Goal: Task Accomplishment & Management: Manage account settings

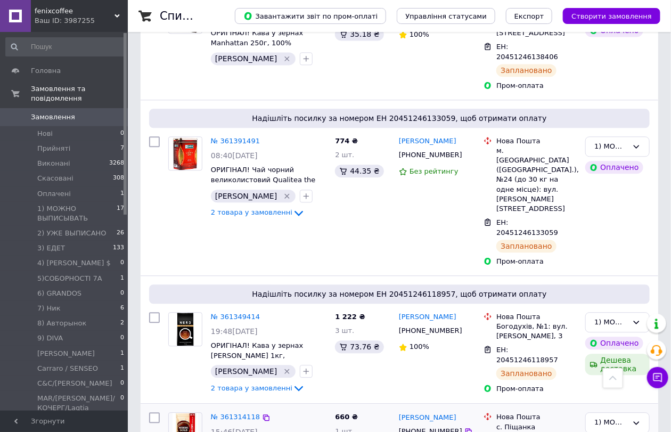
scroll to position [907, 0]
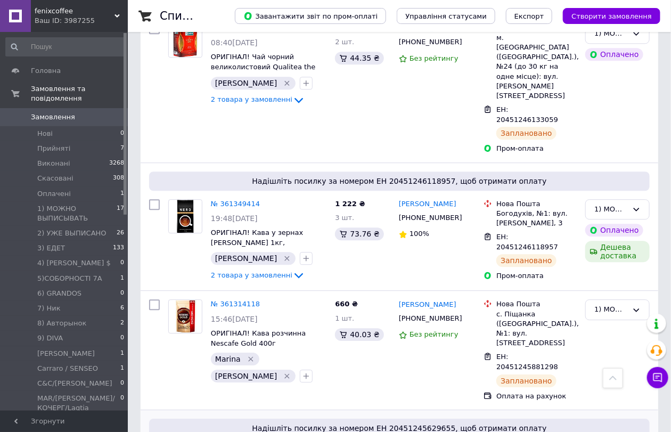
scroll to position [993, 0]
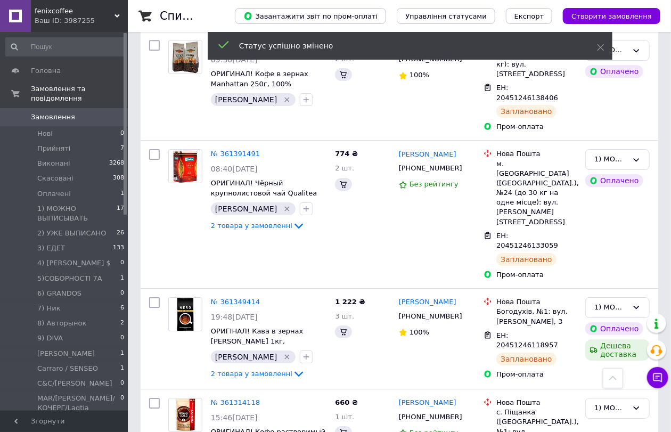
scroll to position [1503, 0]
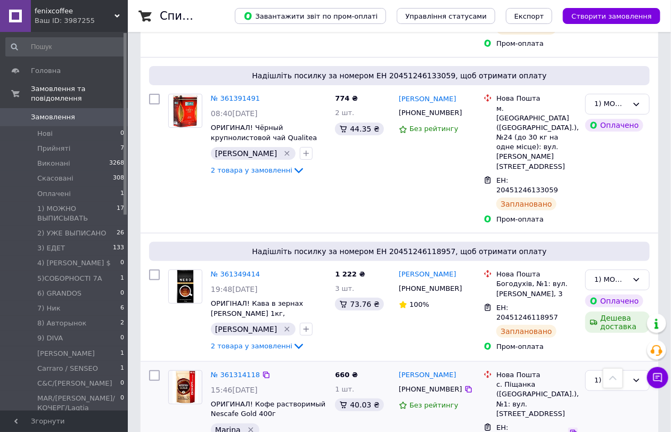
click at [570, 430] on icon at bounding box center [573, 433] width 6 height 6
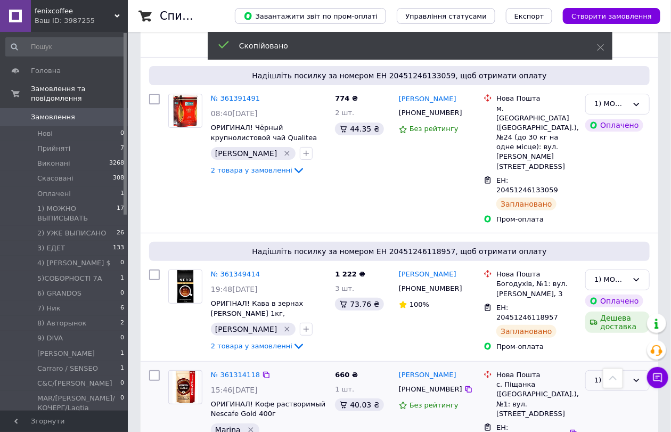
click at [615, 370] on div "1) МОЖНО ВЫПИСЫВАТЬ" at bounding box center [617, 380] width 64 height 21
click at [608, 412] on li "2) УЖЕ ВЫПИСАНО" at bounding box center [617, 427] width 63 height 30
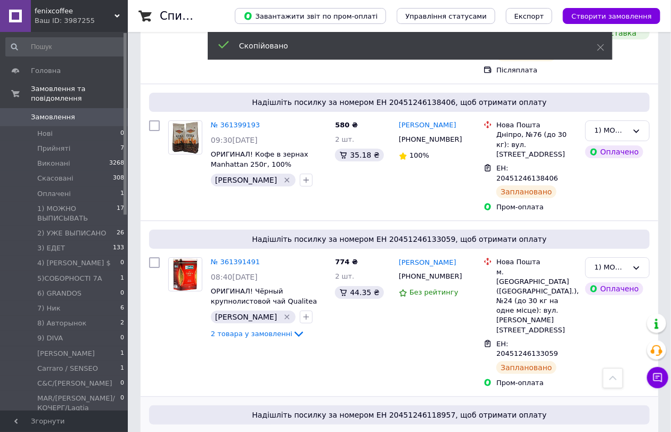
scroll to position [1325, 0]
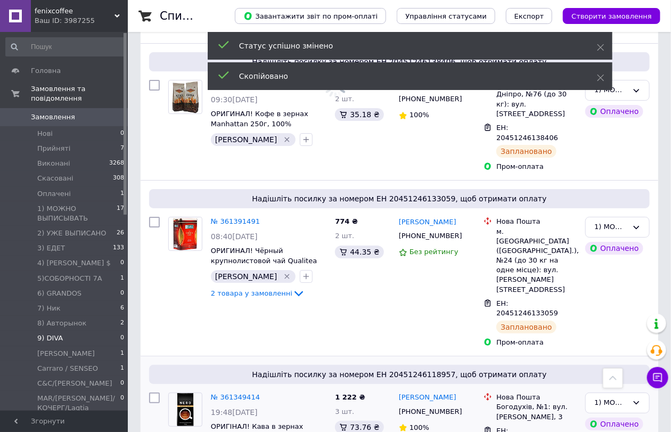
scroll to position [1385, 0]
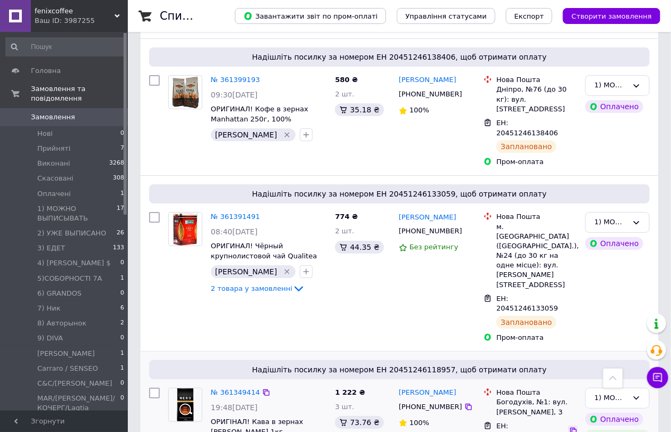
click at [569, 427] on icon at bounding box center [573, 431] width 9 height 9
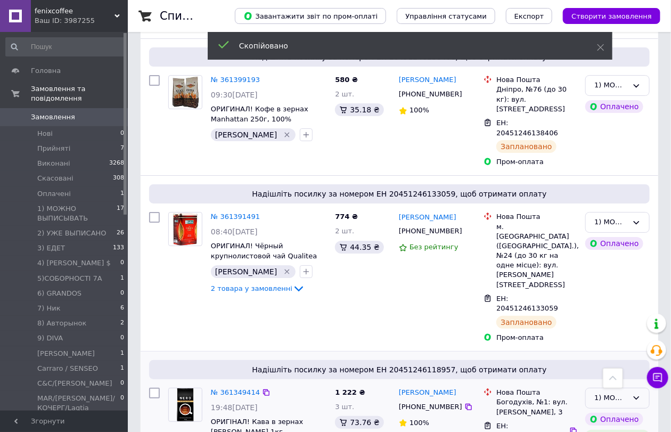
click at [589, 388] on div "1) МОЖНО ВЫПИСЫВАТЬ" at bounding box center [617, 398] width 64 height 21
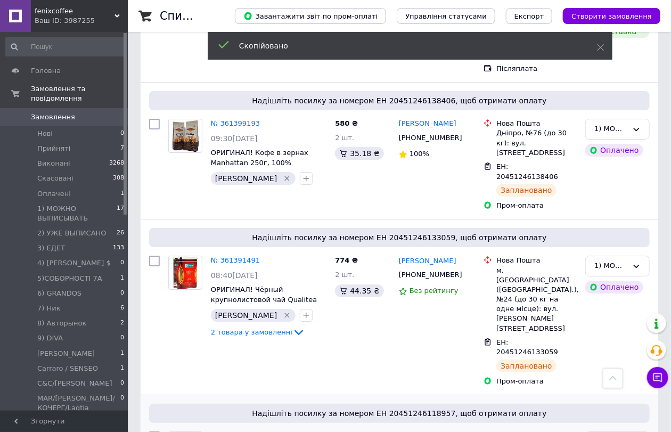
scroll to position [1207, 0]
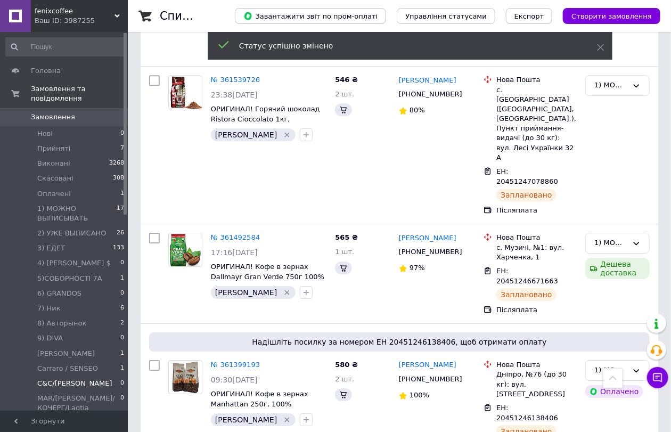
scroll to position [1266, 0]
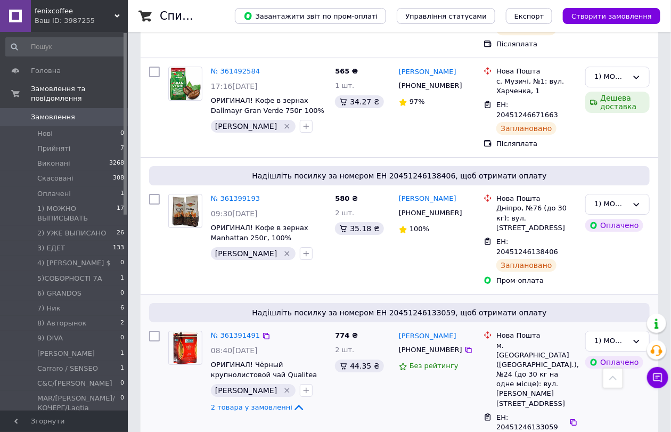
drag, startPoint x: 565, startPoint y: 167, endPoint x: 567, endPoint y: 130, distance: 36.3
click at [569, 418] on icon at bounding box center [573, 422] width 9 height 9
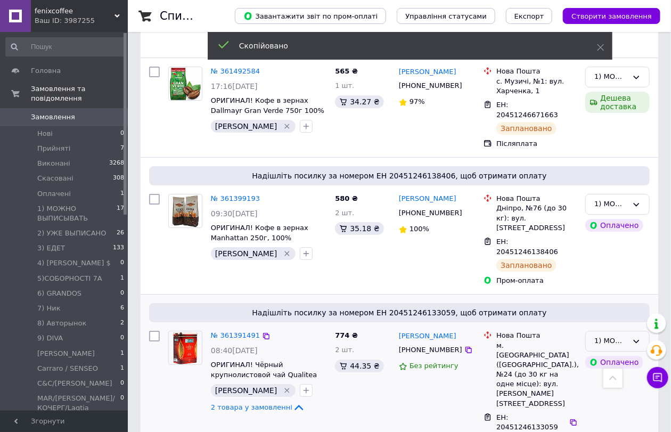
click at [603, 336] on div "1) МОЖНО ВЫПИСЫВАТЬ" at bounding box center [611, 341] width 34 height 11
click at [602, 372] on li "2) УЖЕ ВЫПИСАНО" at bounding box center [617, 387] width 63 height 30
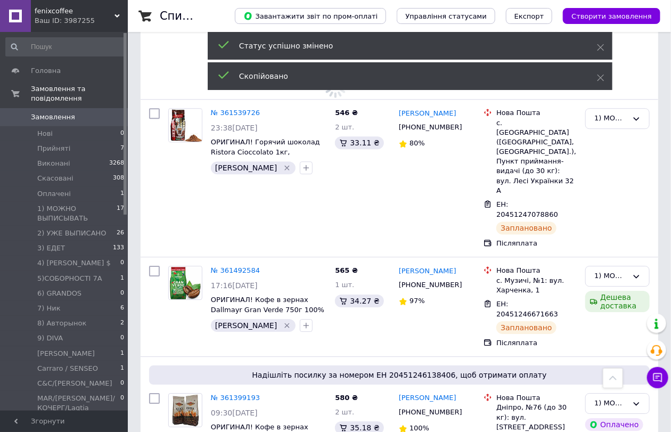
scroll to position [1029, 0]
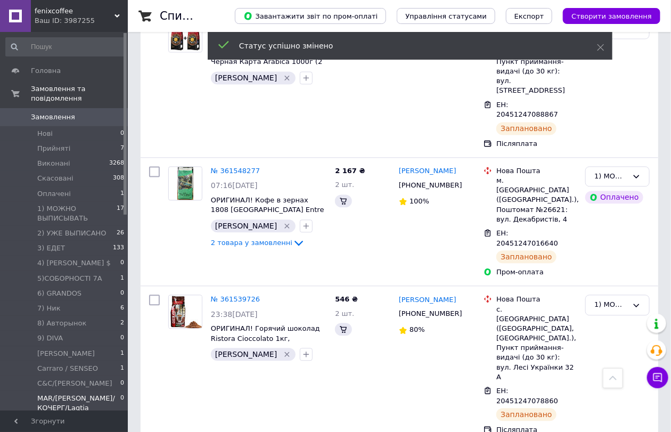
scroll to position [852, 0]
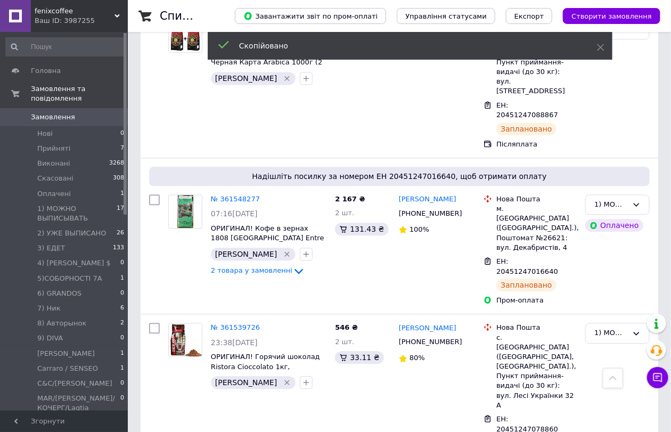
drag, startPoint x: 590, startPoint y: 290, endPoint x: 593, endPoint y: 296, distance: 7.4
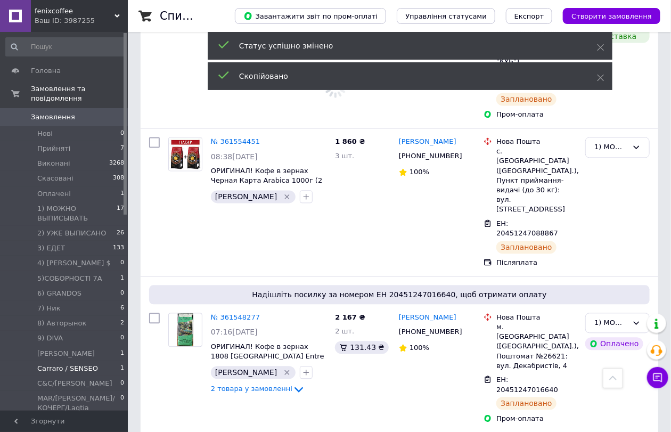
scroll to position [733, 0]
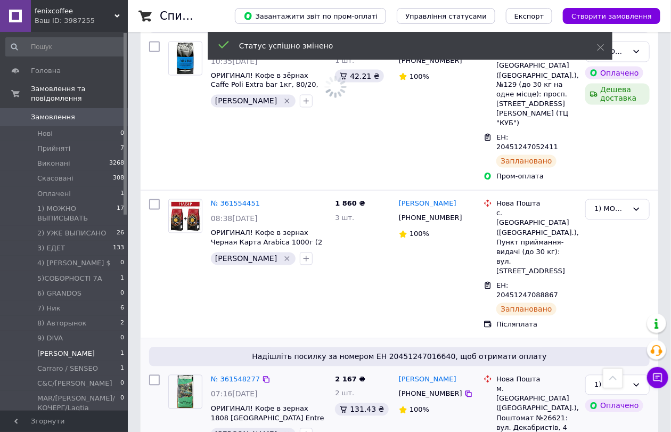
scroll to position [674, 0]
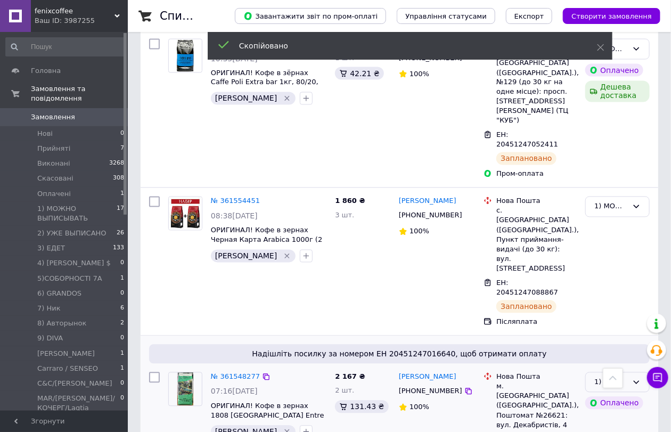
click at [595, 372] on div "1) МОЖНО ВЫПИСЫВАТЬ" at bounding box center [617, 382] width 64 height 21
drag, startPoint x: 614, startPoint y: 294, endPoint x: 592, endPoint y: 291, distance: 21.5
click at [614, 414] on li "2) УЖЕ ВЫПИСАНО" at bounding box center [617, 429] width 63 height 30
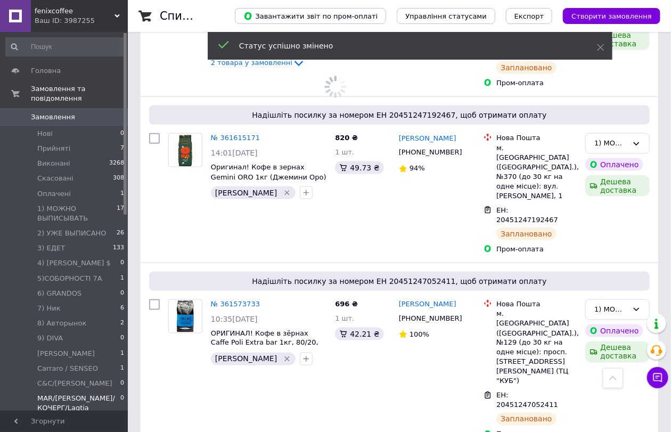
scroll to position [497, 0]
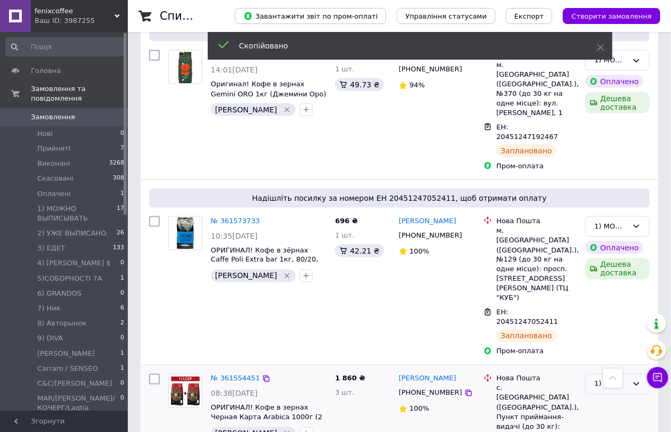
click at [592, 374] on div "1) МОЖНО ВЫПИСЫВАТЬ" at bounding box center [617, 384] width 64 height 21
click at [598, 415] on li "2) УЖЕ ВЫПИСАНО" at bounding box center [617, 430] width 63 height 30
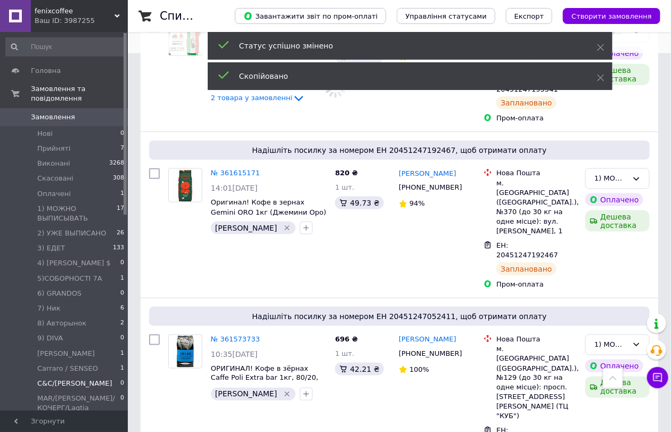
scroll to position [487, 0]
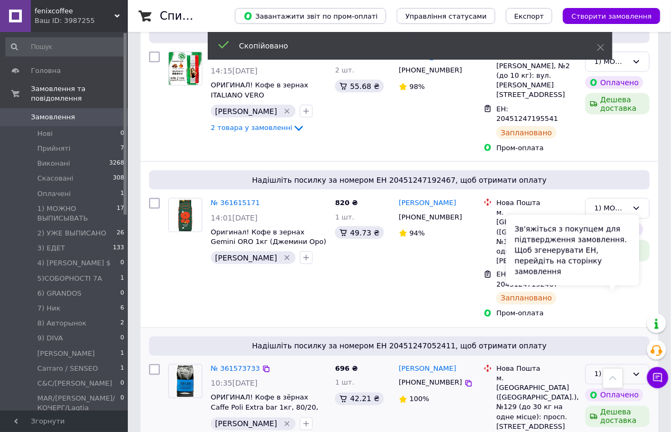
click at [596, 278] on div "Зв'яжіться з покупцем для підтвердження замовлення. Щоб згенерувати ЕН, перейді…" at bounding box center [572, 250] width 133 height 70
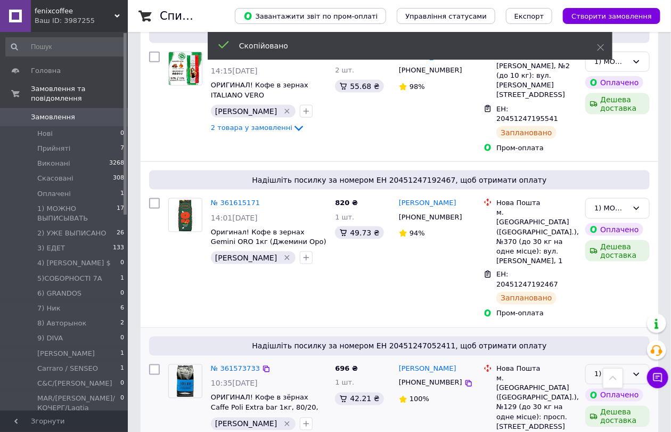
click at [640, 370] on icon at bounding box center [636, 374] width 9 height 9
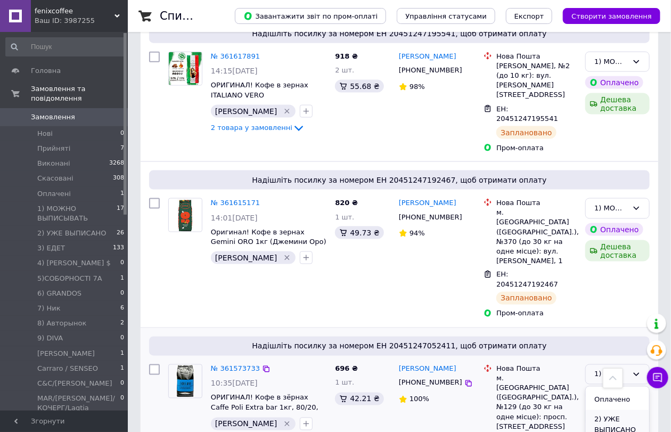
scroll to position [59, 0]
click at [612, 406] on li "2) УЖЕ ВЫПИСАНО" at bounding box center [617, 421] width 63 height 30
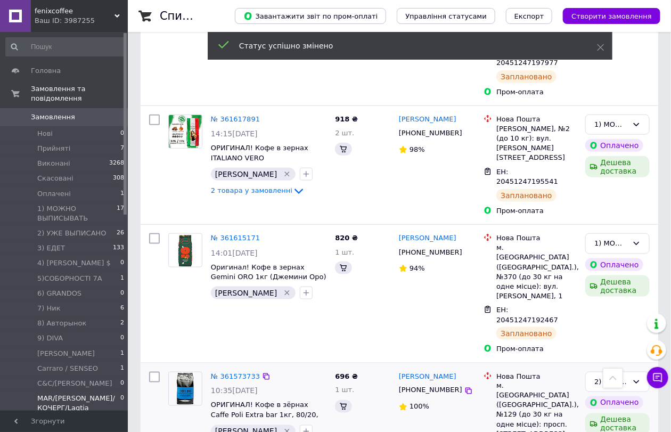
scroll to position [369, 0]
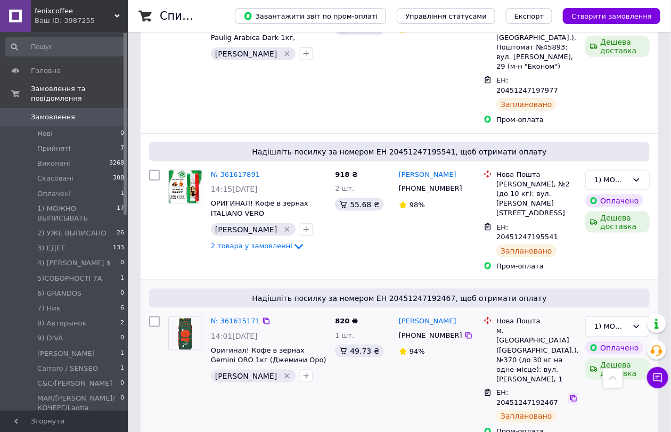
click at [569, 394] on icon at bounding box center [573, 398] width 9 height 9
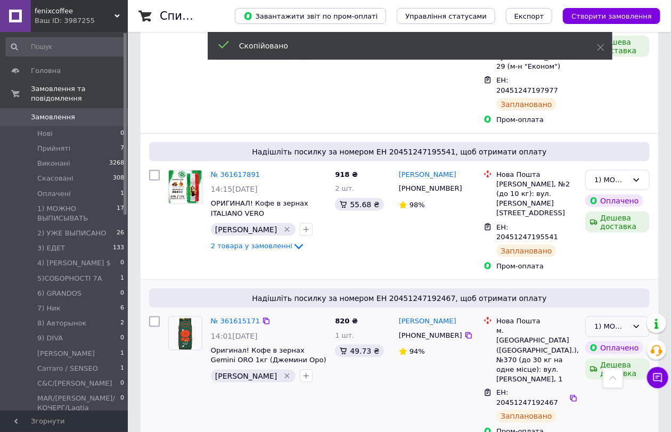
click at [634, 322] on icon at bounding box center [636, 326] width 9 height 9
click at [603, 358] on li "2) УЖЕ ВЫПИСАНО" at bounding box center [617, 373] width 63 height 30
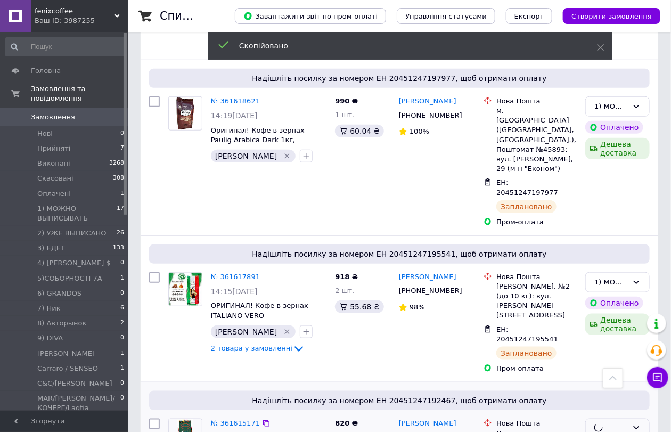
scroll to position [251, 0]
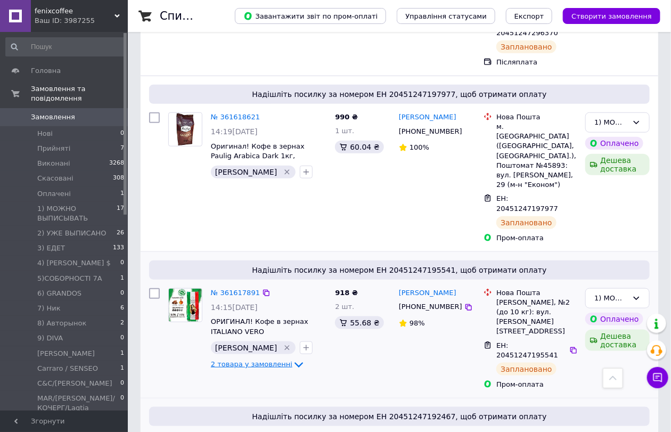
click at [292, 358] on icon at bounding box center [298, 364] width 13 height 13
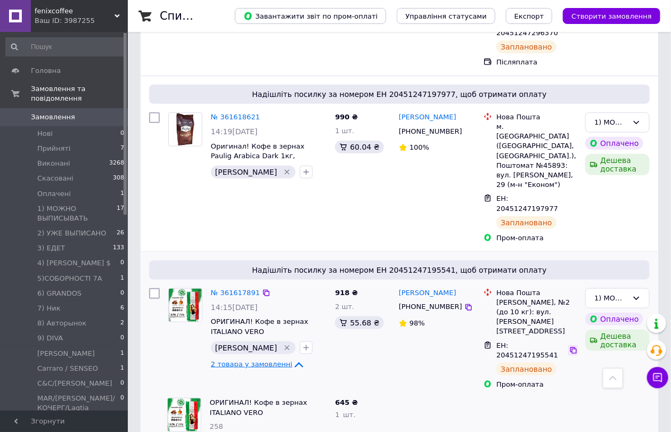
click at [570, 347] on icon at bounding box center [573, 350] width 6 height 6
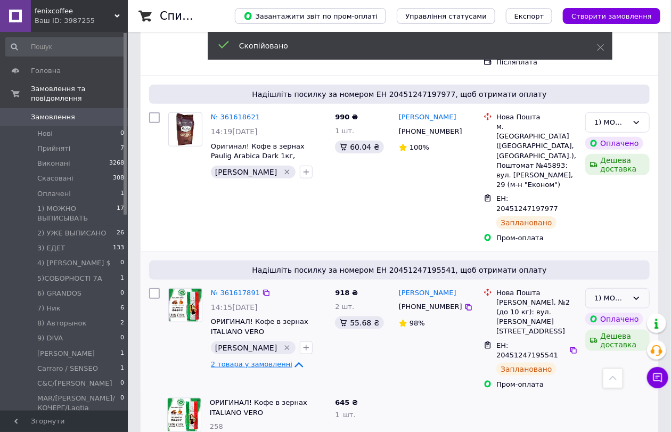
click at [588, 288] on div "1) МОЖНО ВЫПИСЫВАТЬ" at bounding box center [617, 298] width 64 height 21
click at [605, 330] on li "2) УЖЕ ВЫПИСАНО" at bounding box center [617, 345] width 63 height 30
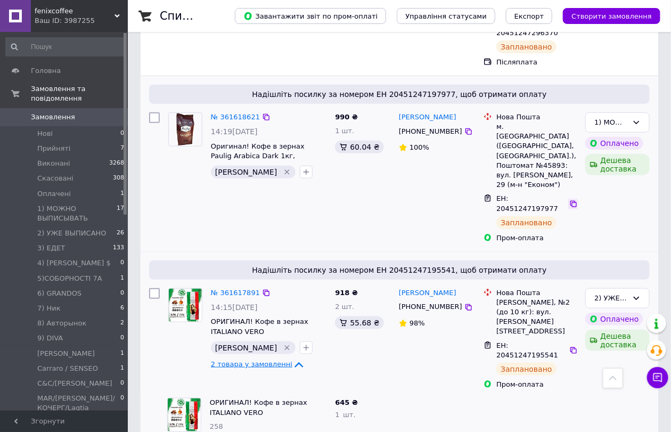
click at [570, 201] on icon at bounding box center [573, 204] width 6 height 6
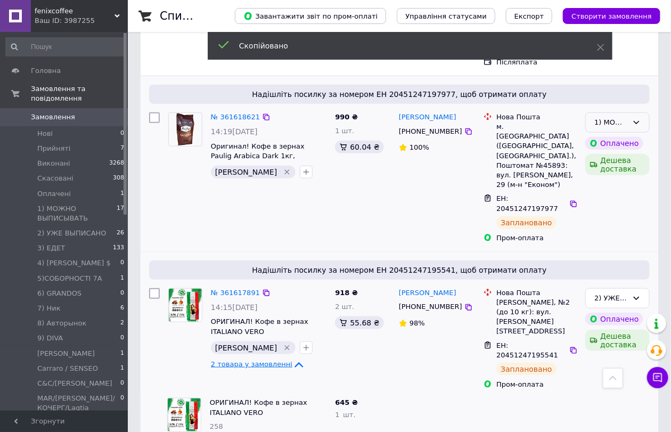
click at [588, 112] on div "1) МОЖНО ВЫПИСЫВАТЬ" at bounding box center [617, 122] width 64 height 21
click at [617, 154] on li "2) УЖЕ ВЫПИСАНО" at bounding box center [617, 169] width 63 height 30
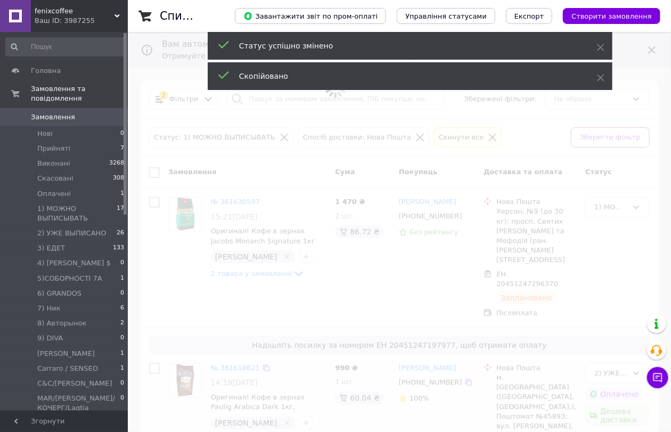
scroll to position [0, 0]
click at [285, 274] on span at bounding box center [335, 216] width 671 height 432
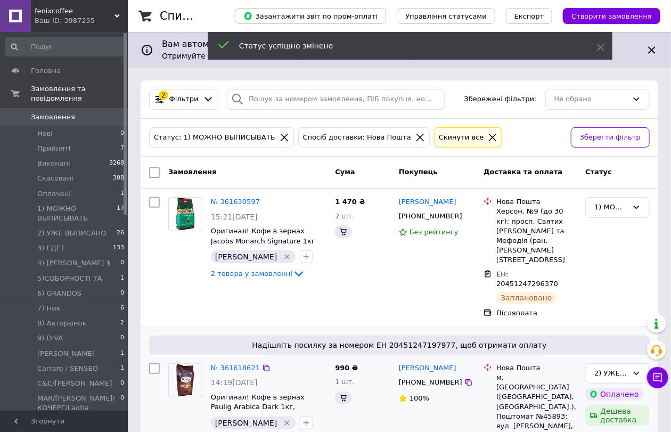
click at [292, 274] on icon at bounding box center [298, 273] width 13 height 13
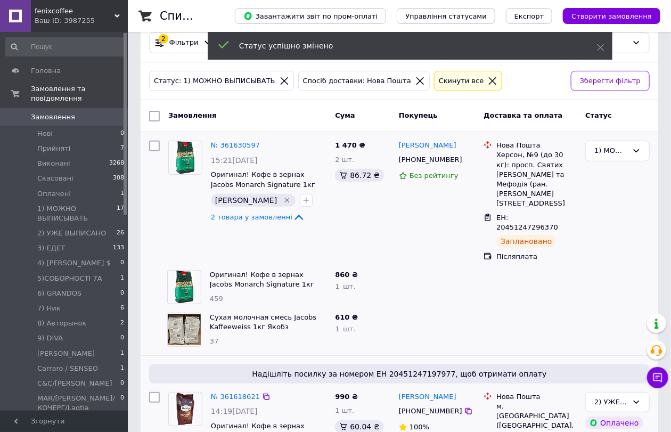
scroll to position [59, 0]
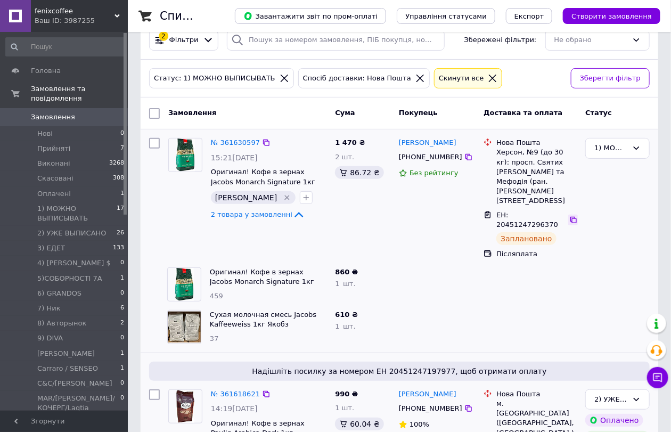
click at [569, 216] on icon at bounding box center [573, 220] width 9 height 9
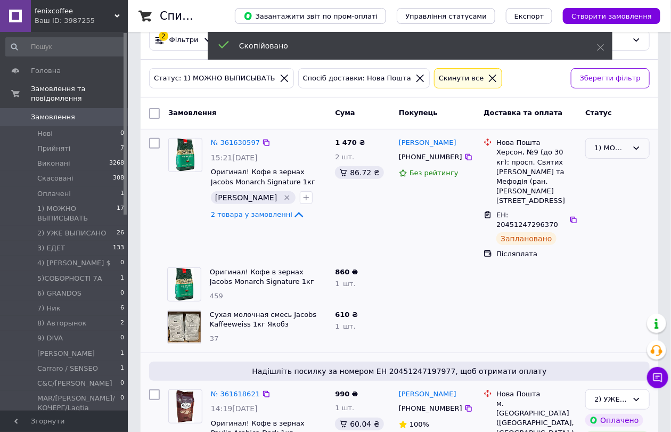
click at [624, 145] on div "1) МОЖНО ВЫПИСЫВАТЬ" at bounding box center [611, 148] width 34 height 11
drag, startPoint x: 613, startPoint y: 193, endPoint x: 358, endPoint y: 280, distance: 269.6
click at [611, 192] on li "2) УЖЕ ВЫПИСАНО" at bounding box center [617, 194] width 63 height 30
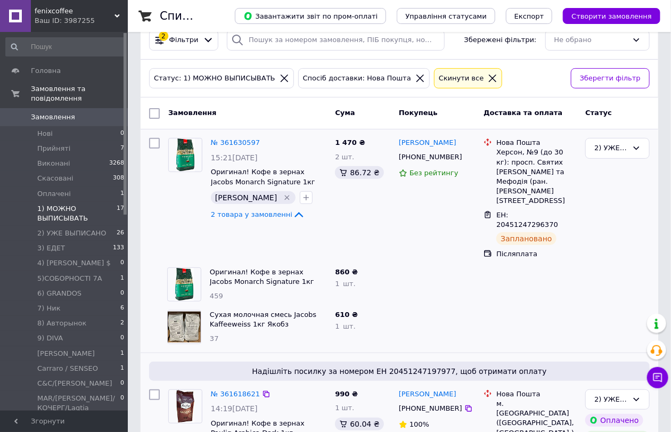
click at [63, 208] on span "1) МОЖНО ВЫПИСЫВАТЬ" at bounding box center [76, 213] width 79 height 19
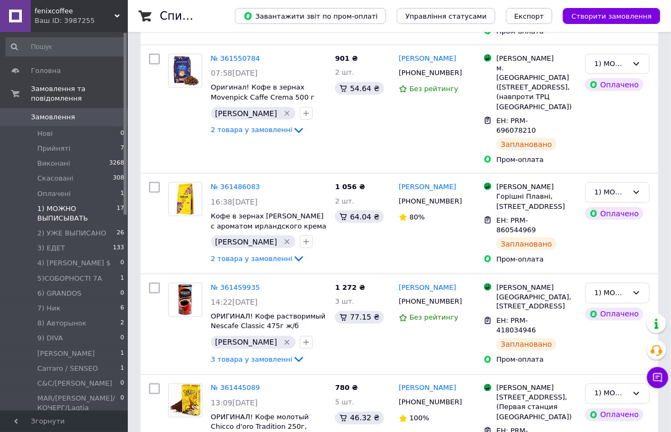
scroll to position [569, 0]
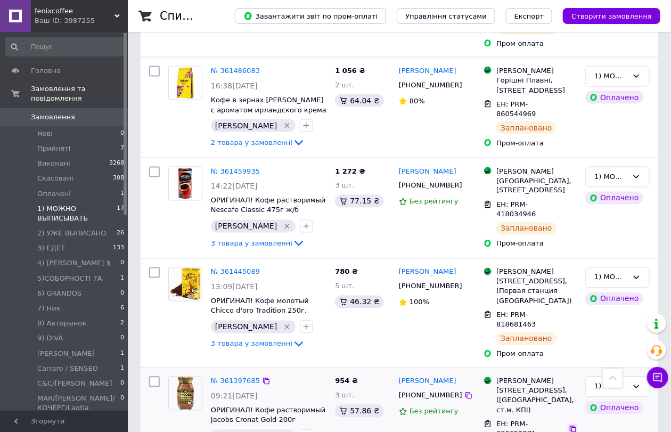
click at [570, 426] on icon at bounding box center [573, 429] width 6 height 6
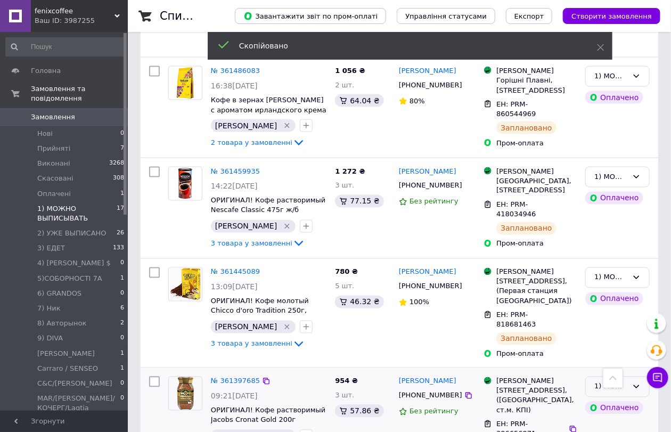
drag, startPoint x: 612, startPoint y: 327, endPoint x: 615, endPoint y: 338, distance: 11.0
click at [612, 381] on div "1) МОЖНО ВЫПИСЫВАТЬ" at bounding box center [611, 386] width 34 height 11
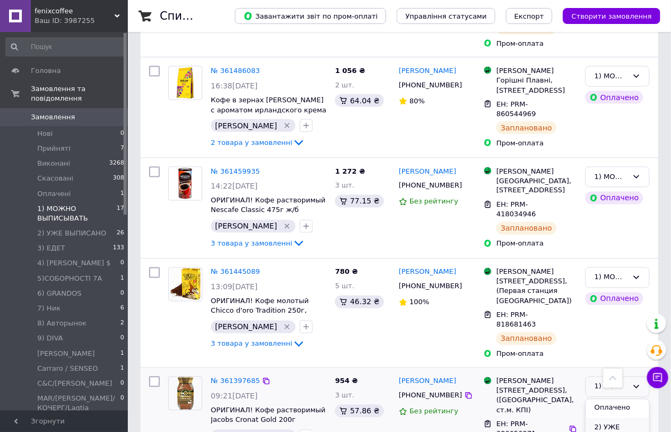
click at [634, 418] on li "2) УЖЕ ВЫПИСАНО" at bounding box center [617, 433] width 63 height 30
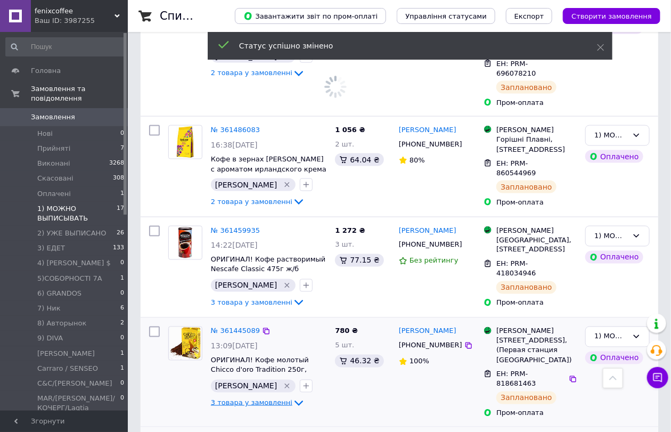
click at [273, 399] on span "3 товара у замовленні" at bounding box center [251, 403] width 81 height 8
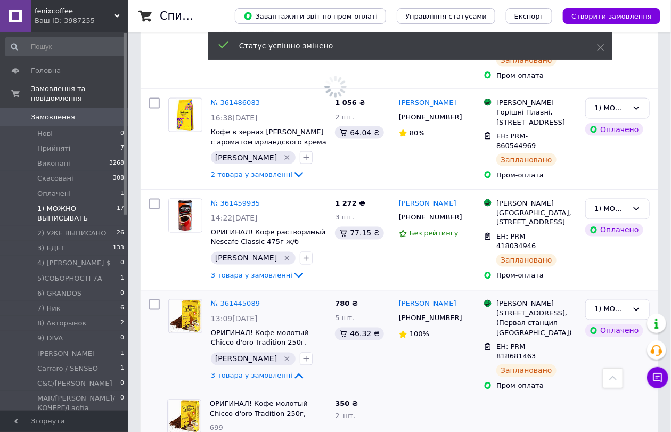
scroll to position [628, 0]
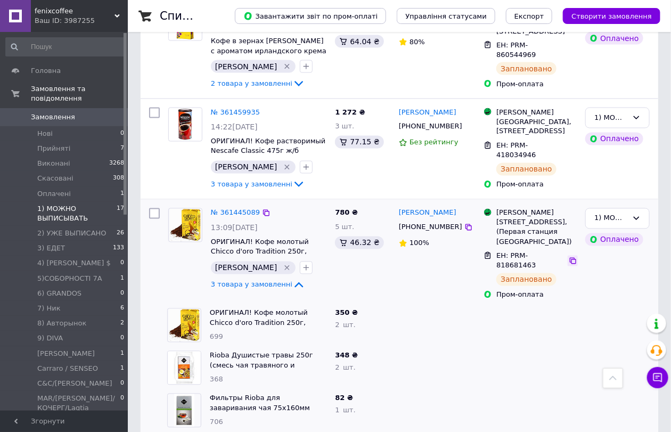
click at [570, 258] on icon at bounding box center [573, 261] width 6 height 6
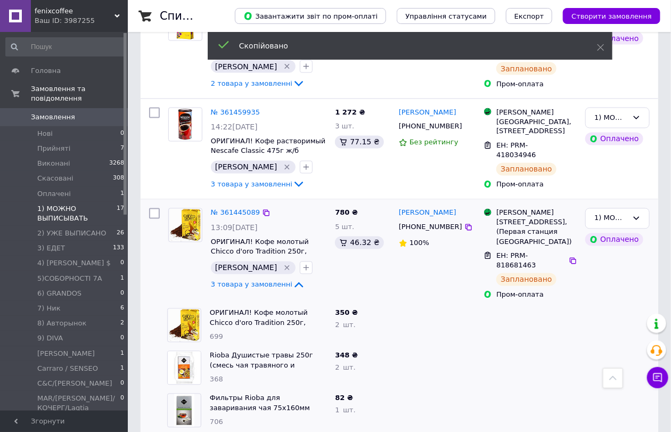
drag, startPoint x: 233, startPoint y: 161, endPoint x: 449, endPoint y: 167, distance: 216.3
click at [597, 213] on div "1) МОЖНО ВЫПИСЫВАТЬ" at bounding box center [611, 218] width 34 height 11
click at [621, 250] on li "2) УЖЕ ВЫПИСАНО" at bounding box center [617, 265] width 63 height 30
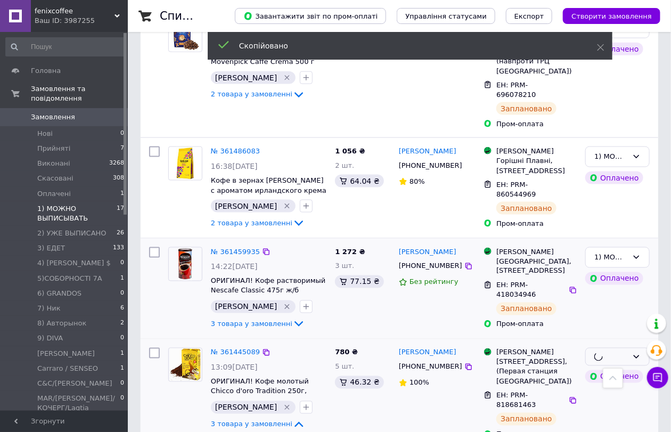
scroll to position [451, 0]
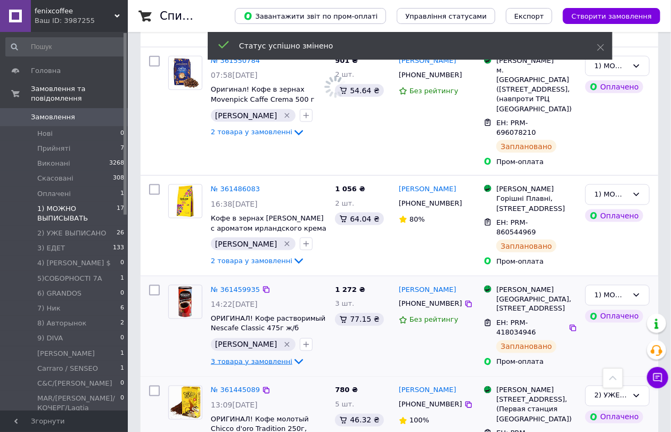
click at [292, 355] on icon at bounding box center [298, 361] width 13 height 13
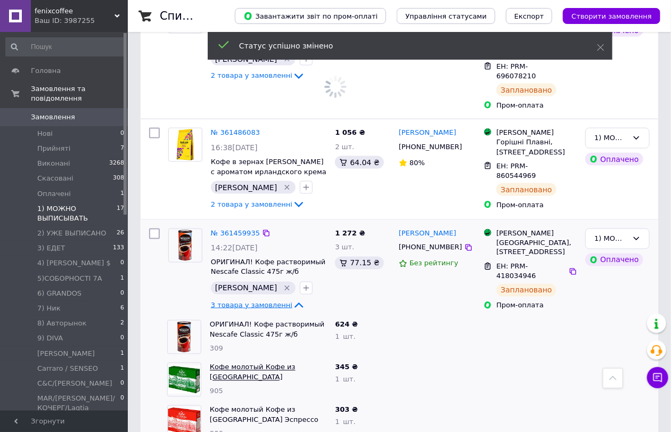
scroll to position [510, 0]
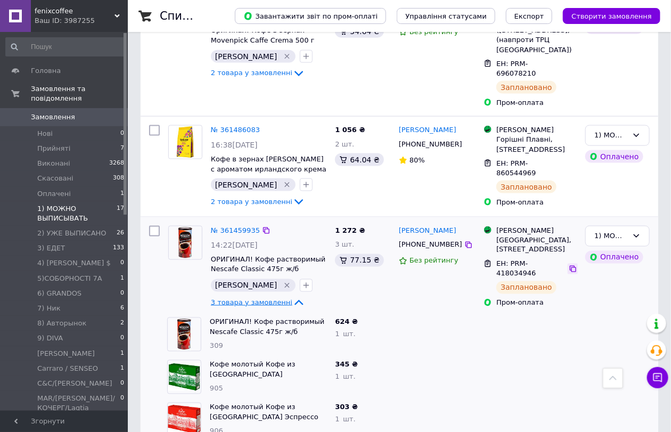
click at [569, 265] on icon at bounding box center [573, 269] width 9 height 9
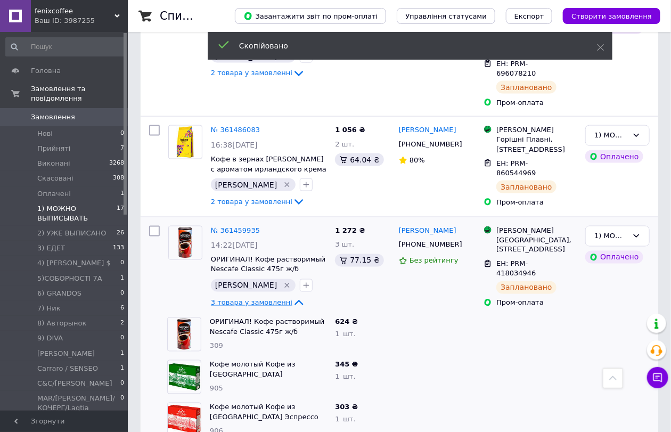
drag, startPoint x: 240, startPoint y: 182, endPoint x: 326, endPoint y: 195, distance: 86.8
drag, startPoint x: 615, startPoint y: 182, endPoint x: 612, endPoint y: 194, distance: 12.5
click at [615, 231] on div "1) МОЖНО ВЫПИСЫВАТЬ" at bounding box center [611, 236] width 34 height 11
drag, startPoint x: 618, startPoint y: 235, endPoint x: 414, endPoint y: 275, distance: 207.7
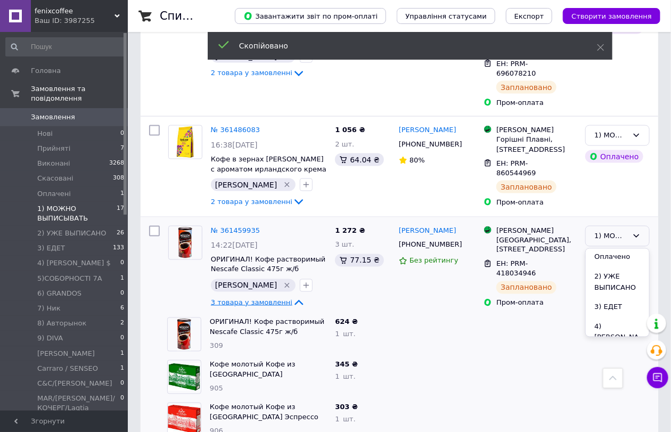
click at [617, 267] on li "2) УЖЕ ВЫПИСАНО" at bounding box center [617, 282] width 63 height 30
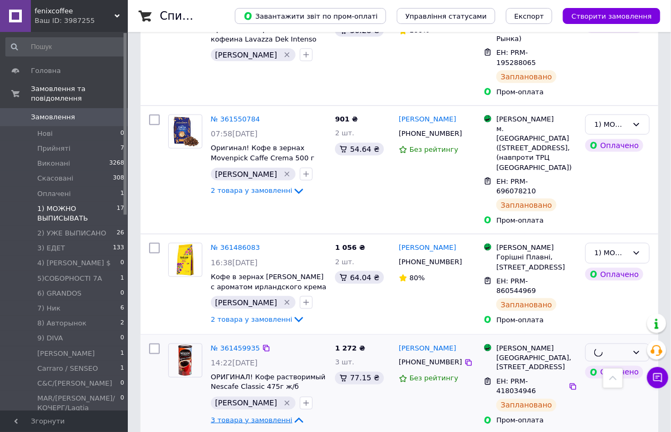
scroll to position [391, 0]
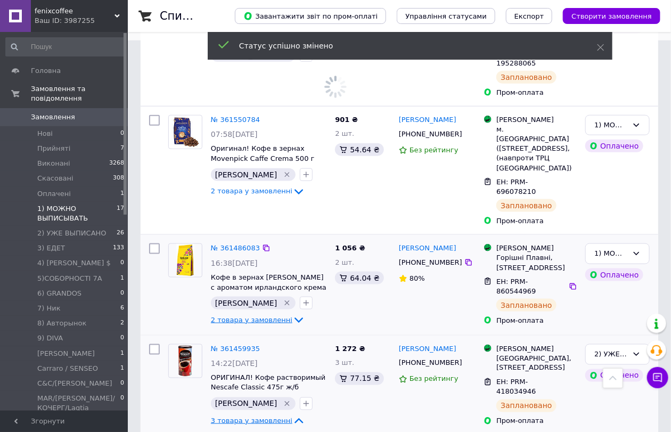
click at [292, 314] on icon at bounding box center [298, 320] width 13 height 13
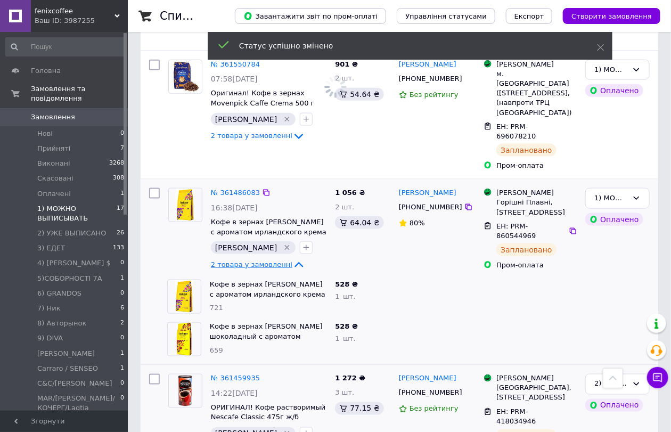
scroll to position [451, 0]
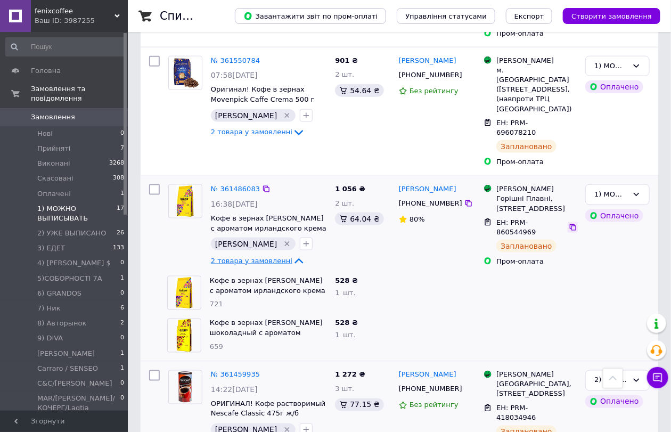
drag, startPoint x: 567, startPoint y: 176, endPoint x: 566, endPoint y: 170, distance: 5.4
click at [569, 223] on icon at bounding box center [573, 227] width 9 height 9
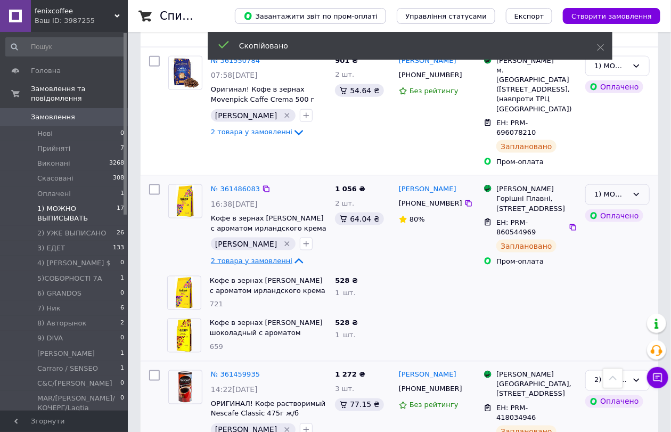
click at [604, 189] on div "1) МОЖНО ВЫПИСЫВАТЬ" at bounding box center [611, 194] width 34 height 11
click at [609, 226] on li "2) УЖЕ ВЫПИСАНО" at bounding box center [617, 241] width 63 height 30
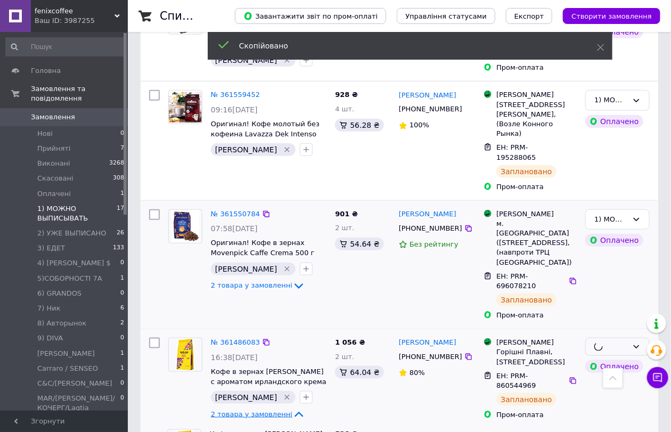
scroll to position [273, 0]
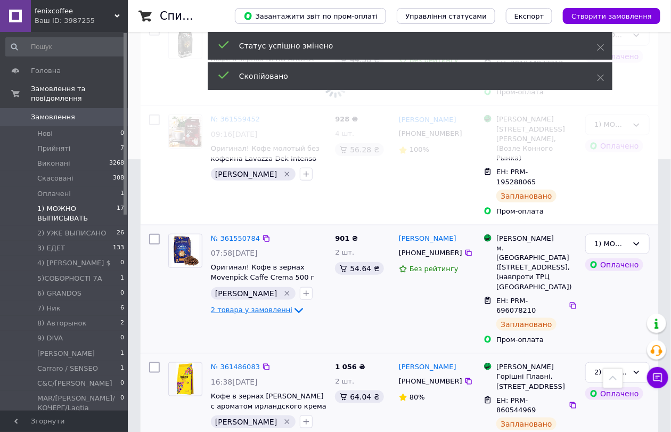
click at [277, 306] on span "2 товара у замовленні" at bounding box center [251, 310] width 81 height 8
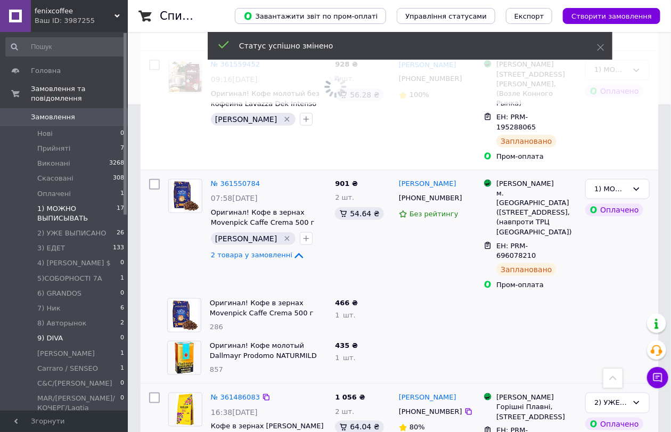
scroll to position [332, 0]
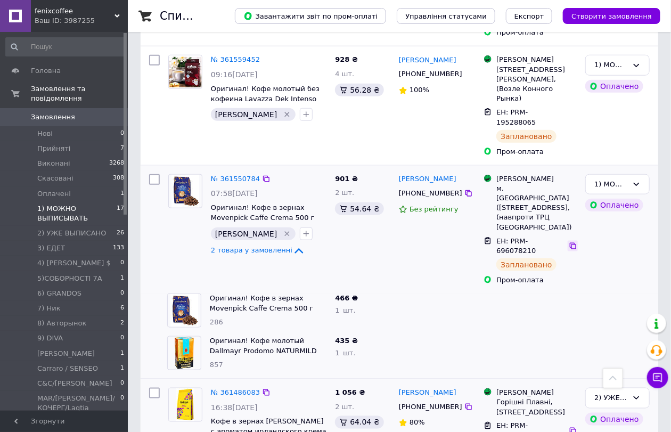
click at [569, 242] on icon at bounding box center [573, 246] width 9 height 9
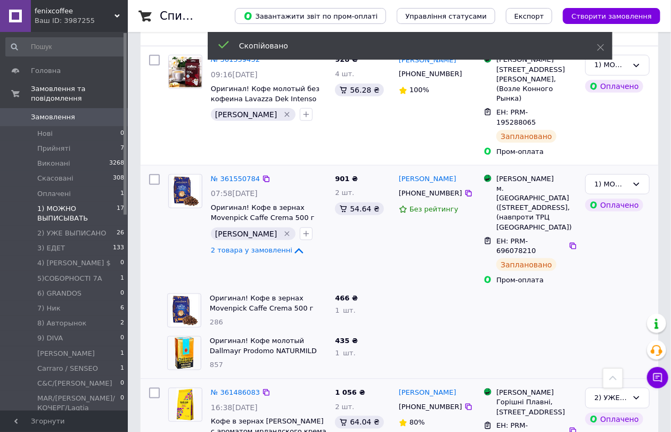
drag, startPoint x: 220, startPoint y: 160, endPoint x: 314, endPoint y: 169, distance: 94.2
click at [609, 179] on div "1) МОЖНО ВЫПИСЫВАТЬ" at bounding box center [611, 184] width 34 height 11
click at [611, 216] on li "2) УЖЕ ВЫПИСАНО" at bounding box center [617, 231] width 63 height 30
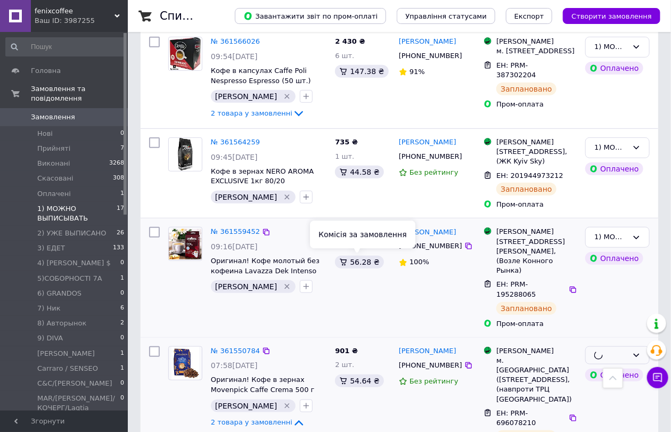
scroll to position [154, 0]
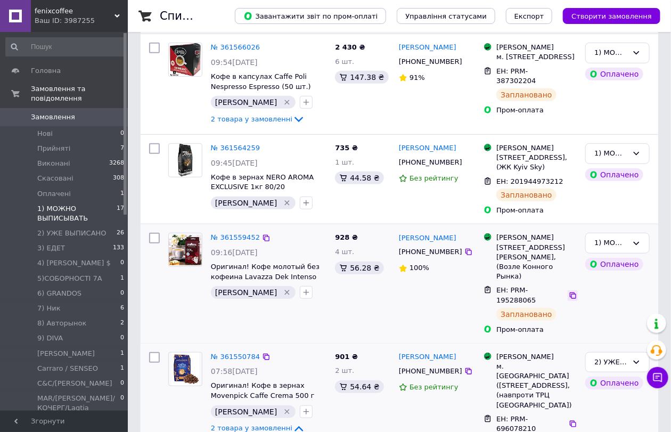
click at [569, 291] on icon at bounding box center [573, 295] width 9 height 9
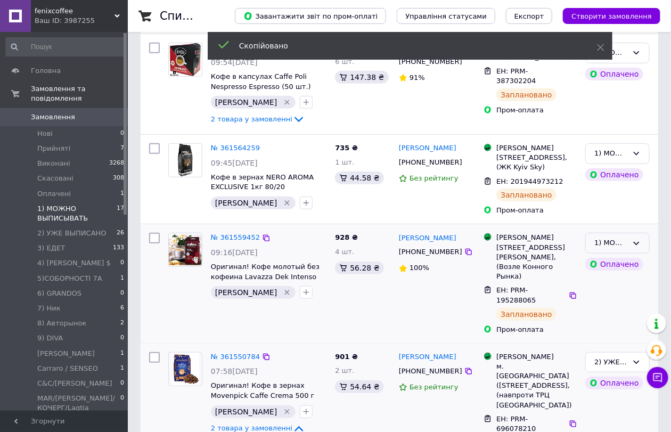
drag, startPoint x: 601, startPoint y: 236, endPoint x: 600, endPoint y: 246, distance: 9.6
click at [601, 238] on div "1) МОЖНО ВЫПИСЫВАТЬ" at bounding box center [611, 243] width 34 height 11
click at [611, 283] on li "2) УЖЕ ВЫПИСАНО" at bounding box center [617, 289] width 63 height 30
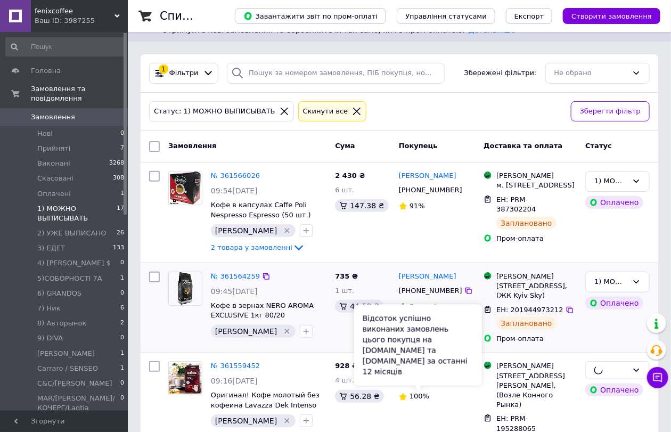
scroll to position [0, 0]
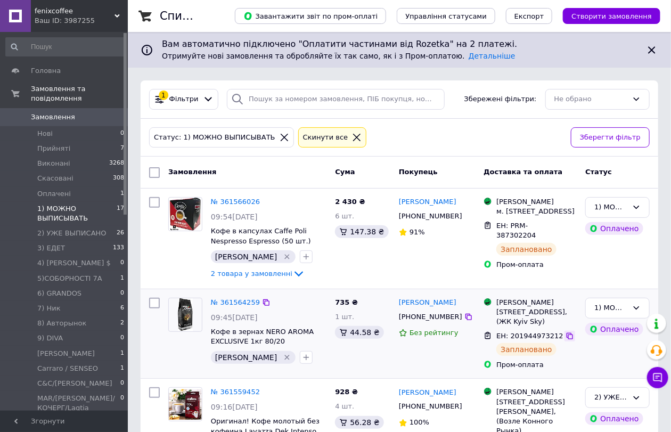
drag, startPoint x: 562, startPoint y: 332, endPoint x: 579, endPoint y: 320, distance: 21.4
click at [566, 332] on icon at bounding box center [570, 336] width 9 height 9
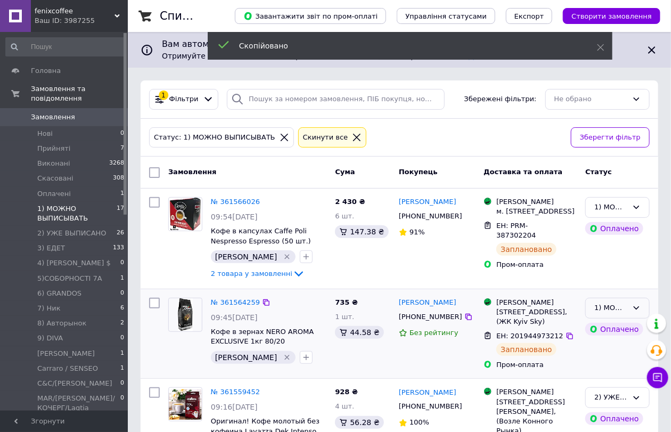
click at [601, 304] on div "1) МОЖНО ВЫПИСЫВАТЬ" at bounding box center [611, 307] width 34 height 11
click at [610, 349] on li "2) УЖЕ ВЫПИСАНО" at bounding box center [617, 354] width 63 height 30
click at [248, 275] on span "2 товара у замовленні" at bounding box center [251, 273] width 81 height 8
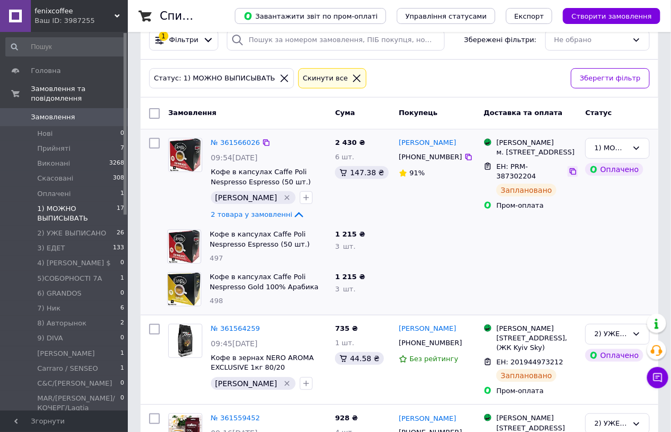
click at [569, 176] on icon at bounding box center [573, 171] width 9 height 9
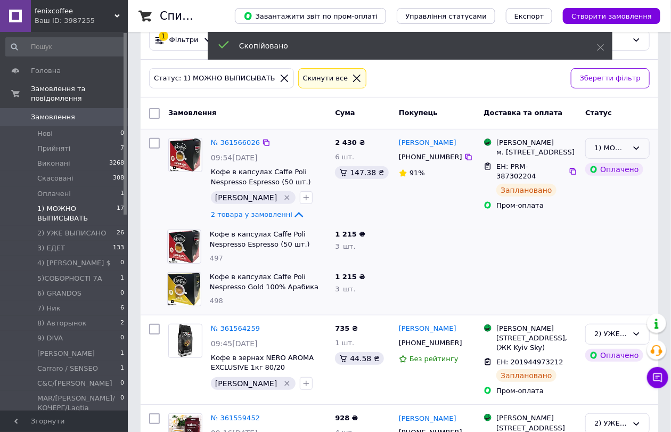
click at [595, 144] on div "1) МОЖНО ВЫПИСЫВАТЬ" at bounding box center [611, 148] width 34 height 11
click at [619, 194] on li "2) УЖЕ ВЫПИСАНО" at bounding box center [617, 194] width 63 height 30
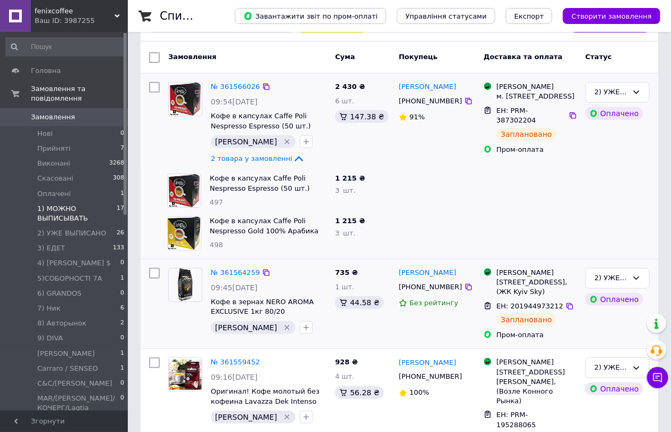
scroll to position [118, 0]
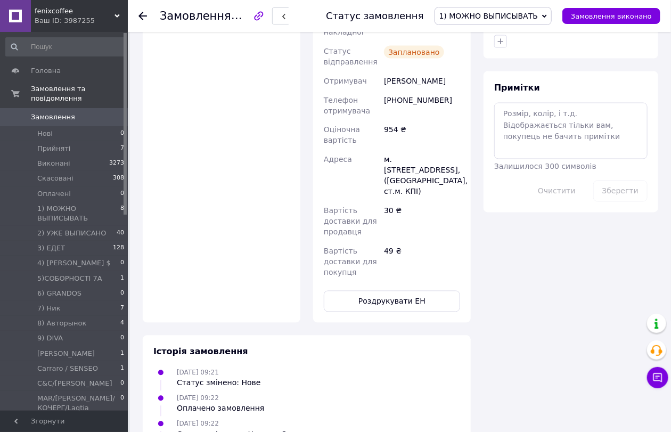
scroll to position [651, 0]
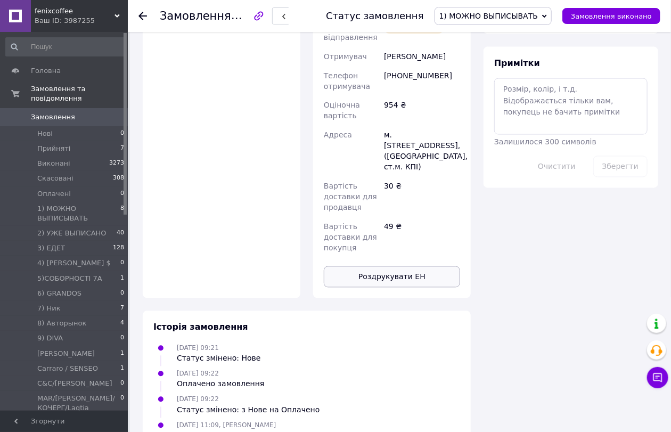
click at [440, 266] on button "Роздрукувати ЕН" at bounding box center [392, 276] width 136 height 21
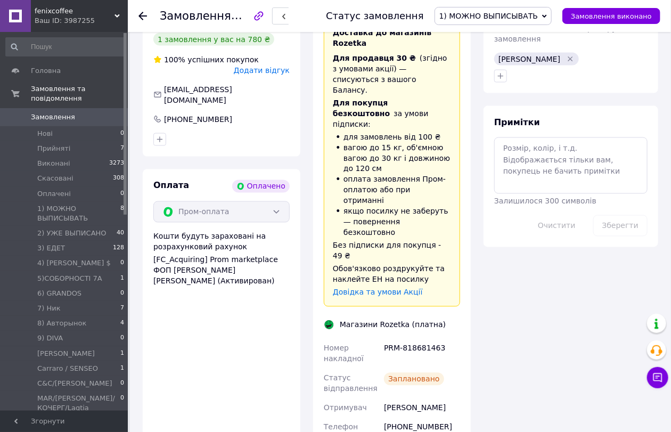
scroll to position [887, 0]
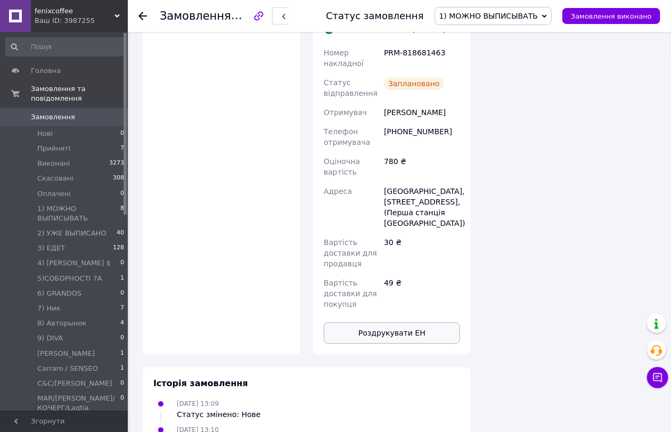
click at [418, 322] on button "Роздрукувати ЕН" at bounding box center [392, 332] width 136 height 21
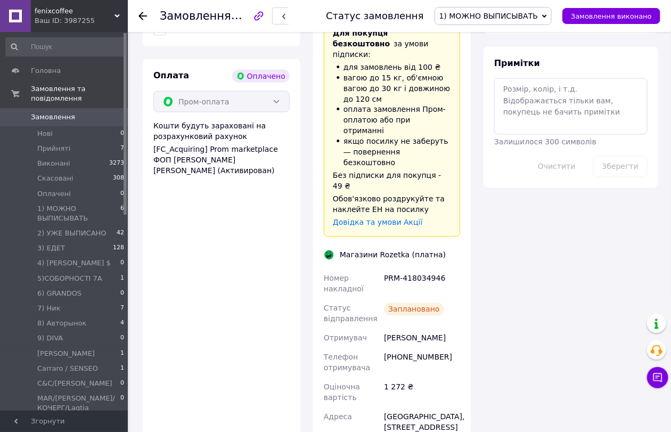
scroll to position [1005, 0]
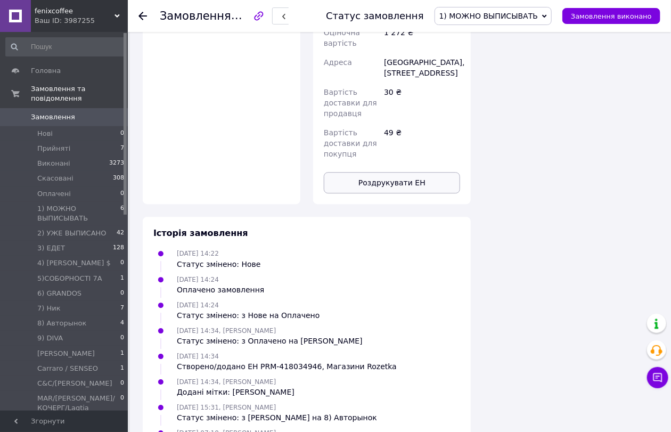
click at [422, 172] on button "Роздрукувати ЕН" at bounding box center [392, 182] width 136 height 21
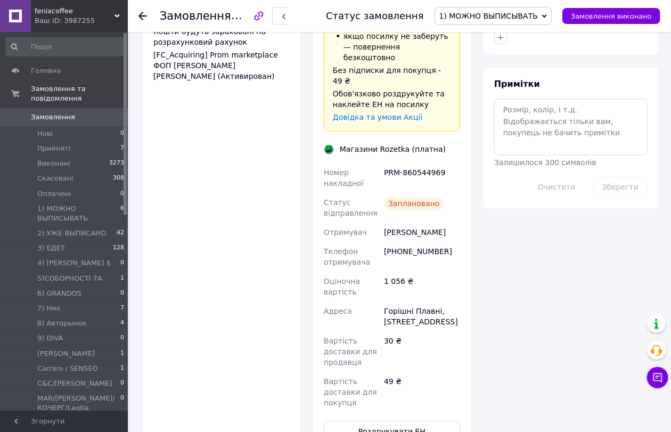
scroll to position [651, 0]
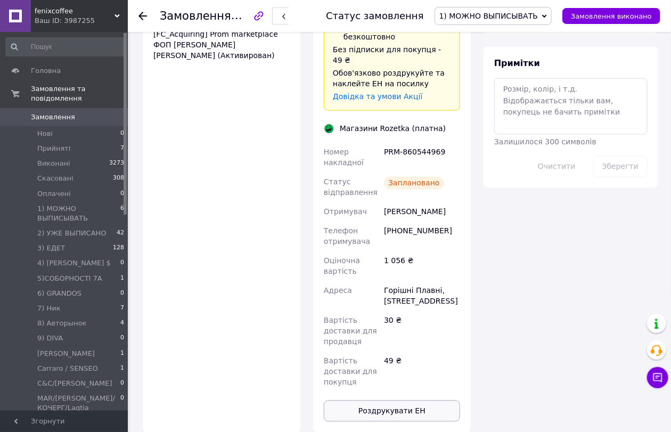
click at [428, 400] on button "Роздрукувати ЕН" at bounding box center [392, 410] width 136 height 21
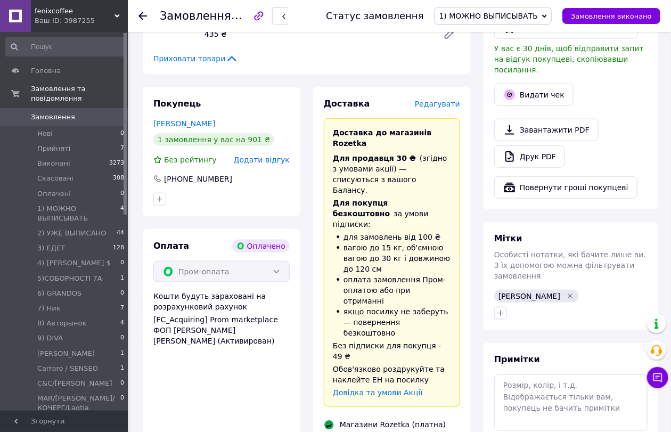
scroll to position [651, 0]
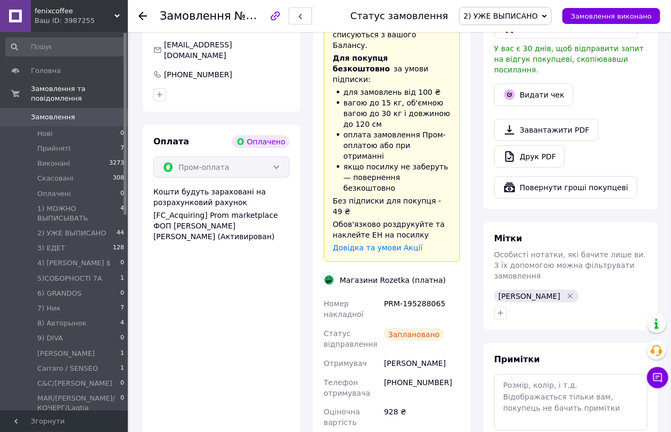
scroll to position [651, 0]
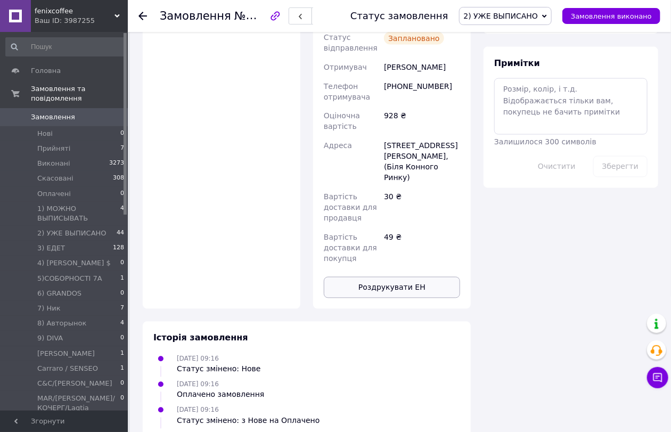
click at [422, 277] on button "Роздрукувати ЕН" at bounding box center [392, 287] width 136 height 21
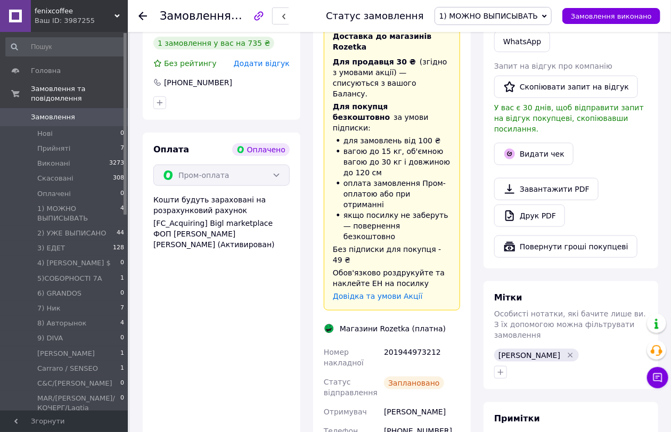
scroll to position [592, 0]
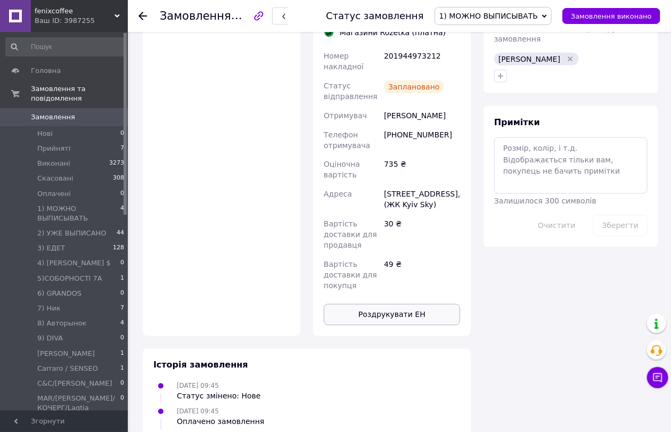
click at [422, 304] on button "Роздрукувати ЕН" at bounding box center [392, 314] width 136 height 21
